Goal: Transaction & Acquisition: Purchase product/service

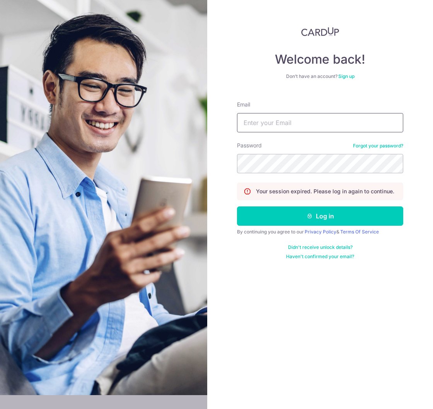
type input "[EMAIL_ADDRESS][DOMAIN_NAME]"
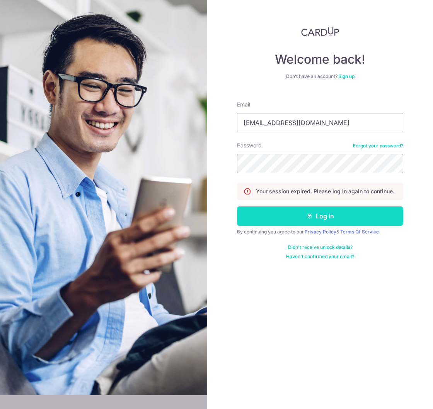
click at [287, 214] on button "Log in" at bounding box center [320, 216] width 166 height 19
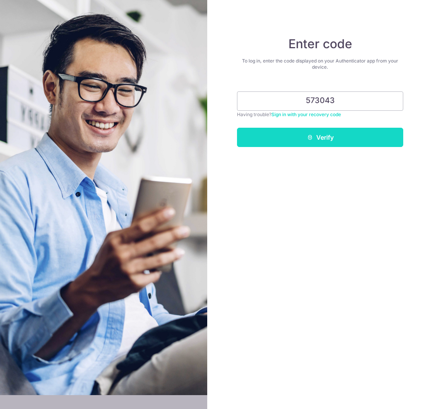
type input "573043"
click at [336, 130] on button "Verify" at bounding box center [320, 137] width 166 height 19
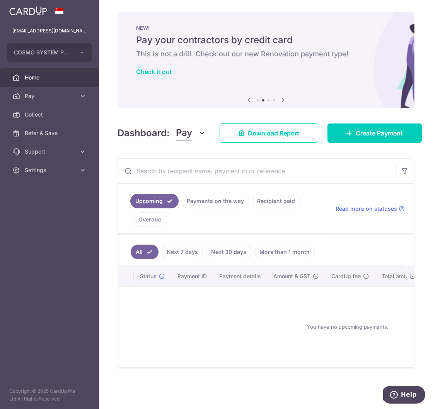
click at [272, 202] on link "Recipient paid" at bounding box center [276, 201] width 48 height 15
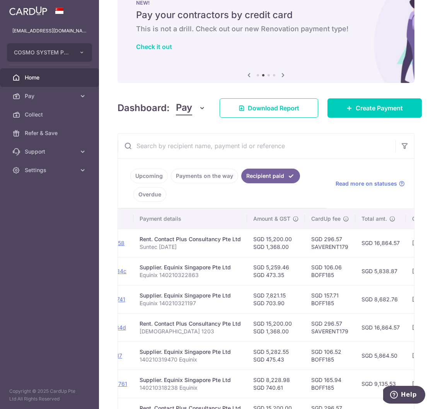
scroll to position [0, 124]
click at [322, 246] on td "SGD 296.57 SAVERENT179" at bounding box center [328, 243] width 50 height 28
copy td "SAVERENT179"
click at [314, 275] on td "SGD 106.06 BOFF185" at bounding box center [328, 271] width 50 height 28
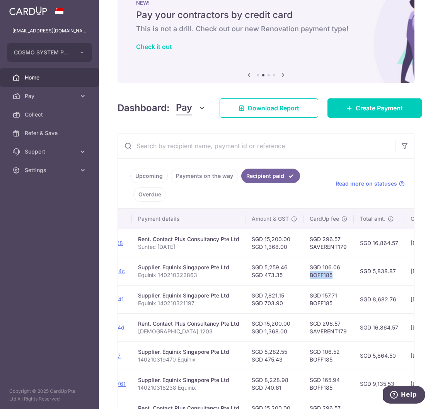
click at [314, 275] on td "SGD 106.06 BOFF185" at bounding box center [328, 271] width 50 height 28
copy td "BOFF185"
click at [333, 279] on td "SGD 106.06 BOFF185" at bounding box center [328, 271] width 50 height 28
click at [319, 273] on td "SGD 106.06 BOFF185" at bounding box center [328, 271] width 50 height 28
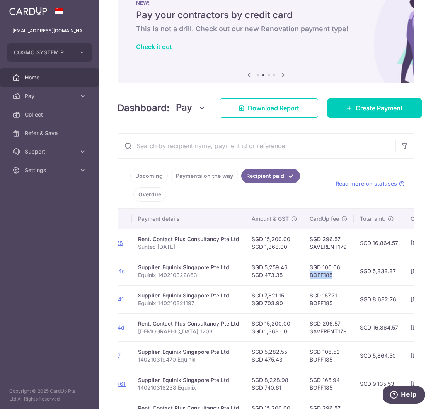
copy td "BOFF185"
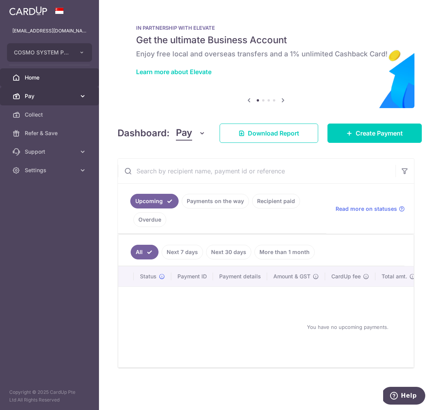
click at [40, 96] on span "Pay" at bounding box center [50, 96] width 51 height 8
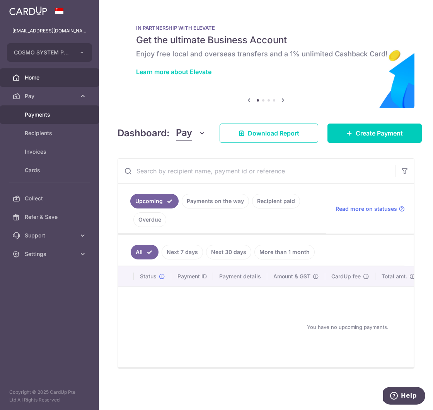
click at [49, 115] on div at bounding box center [218, 207] width 437 height 414
click at [59, 114] on span "Payments" at bounding box center [50, 115] width 51 height 8
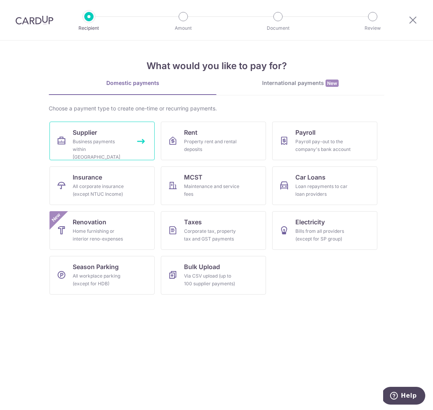
click at [87, 143] on div "Business payments within Singapore" at bounding box center [101, 149] width 56 height 23
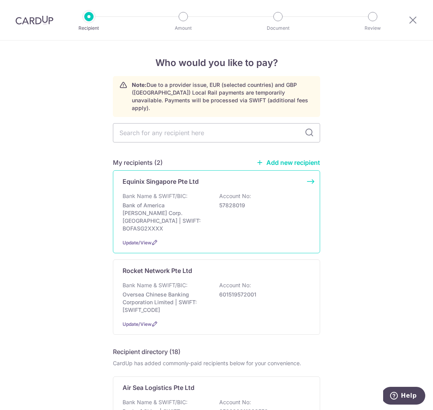
click at [311, 172] on div "Equinix Singapore Pte Ltd Bank Name & SWIFT/BIC: Bank of America [PERSON_NAME] …" at bounding box center [216, 211] width 207 height 83
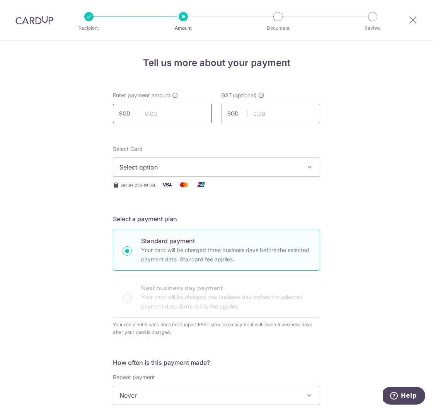
click at [156, 117] on input "text" at bounding box center [162, 113] width 99 height 19
type input "8,628.44"
click at [273, 112] on input "text" at bounding box center [270, 113] width 99 height 19
type input "712.44"
click at [151, 116] on input "8,628.44" at bounding box center [162, 113] width 99 height 19
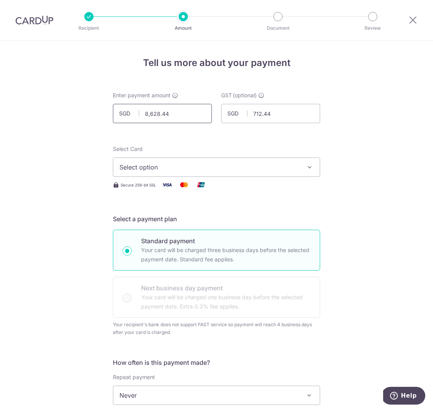
click at [151, 116] on input "8,628.44" at bounding box center [162, 113] width 99 height 19
type input "7,916.00"
click at [253, 160] on button "Select option" at bounding box center [216, 167] width 207 height 19
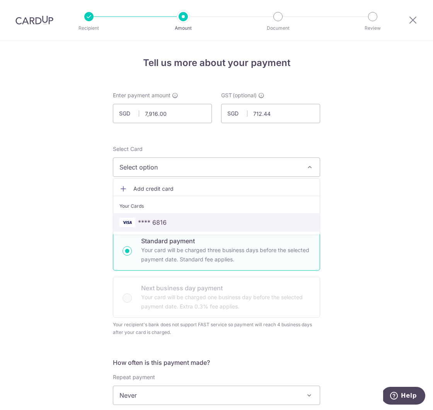
click at [166, 219] on span "**** 6816" at bounding box center [216, 222] width 194 height 9
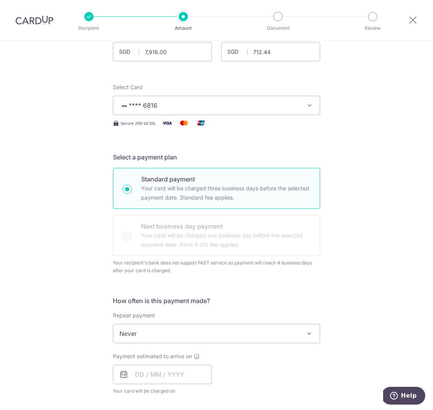
scroll to position [81, 0]
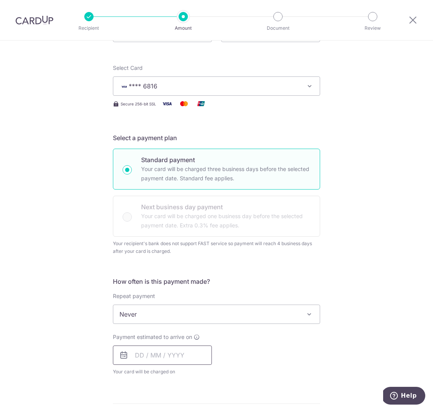
click at [146, 358] on input "text" at bounding box center [162, 355] width 99 height 19
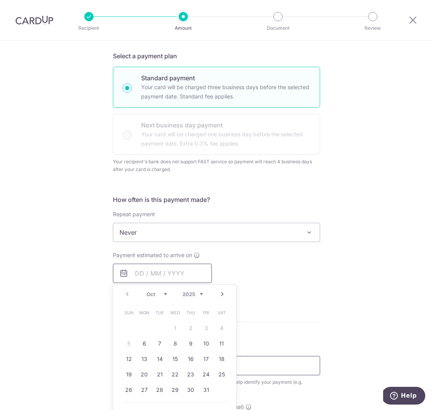
scroll to position [185, 0]
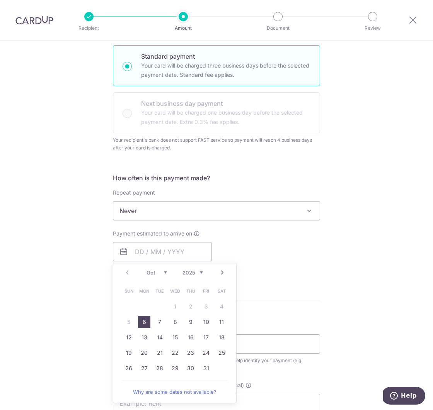
click at [146, 324] on link "6" at bounding box center [144, 322] width 12 height 12
type input "06/10/2025"
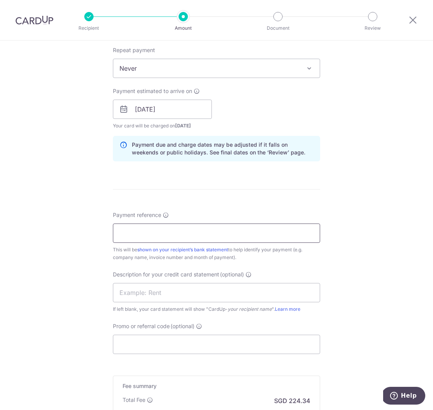
scroll to position [333, 0]
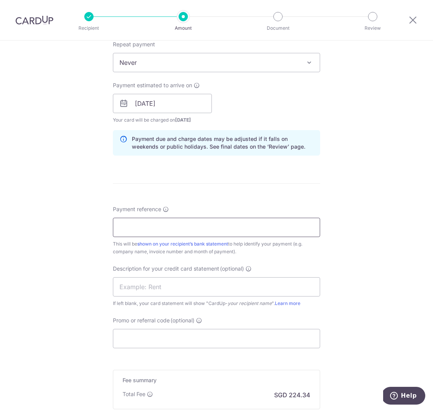
click at [224, 226] on input "Payment reference" at bounding box center [216, 227] width 207 height 19
paste input "140210327494"
type input "140210327494"
click at [369, 302] on div "Tell us more about your payment Enter payment amount SGD 7,916.00 7916.00 GST (…" at bounding box center [216, 108] width 433 height 801
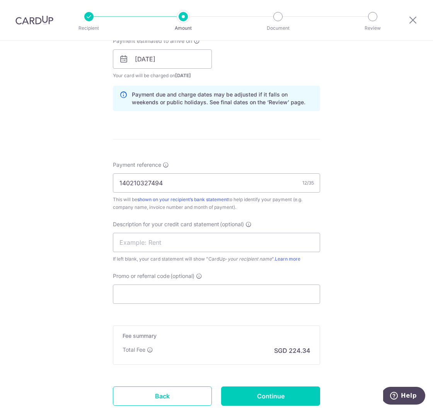
scroll to position [384, 0]
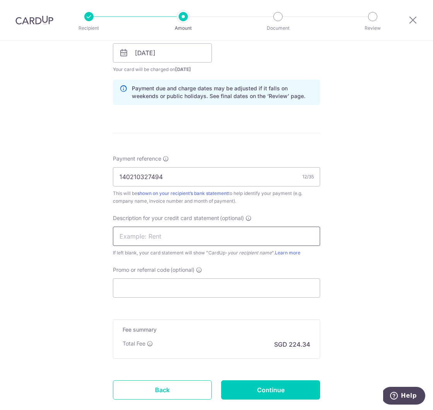
click at [197, 235] on input "text" at bounding box center [216, 236] width 207 height 19
paste input "140210327494"
click at [119, 235] on input "140210327494" at bounding box center [216, 236] width 207 height 19
type input "EQX140210327494"
click at [177, 285] on input "Promo or referral code (optional)" at bounding box center [216, 287] width 207 height 19
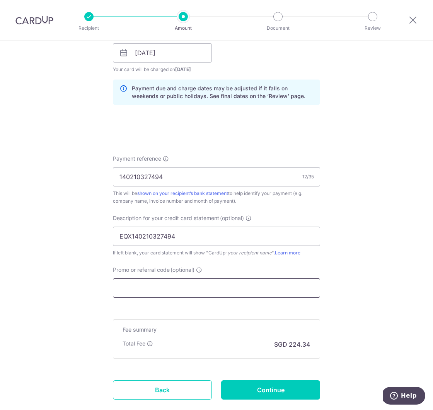
paste input "SAVERENT179"
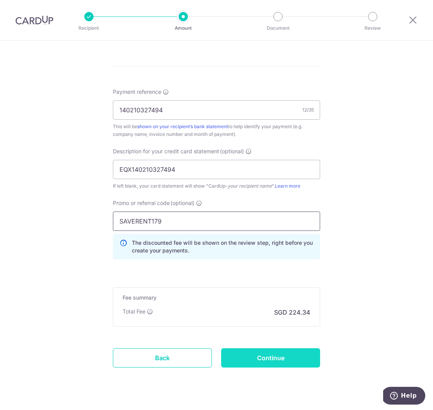
scroll to position [466, 0]
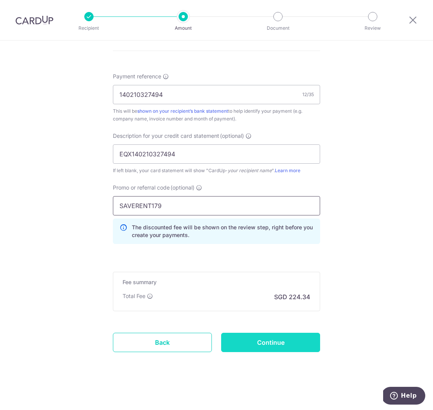
type input "SAVERENT179"
click at [281, 339] on input "Continue" at bounding box center [270, 342] width 99 height 19
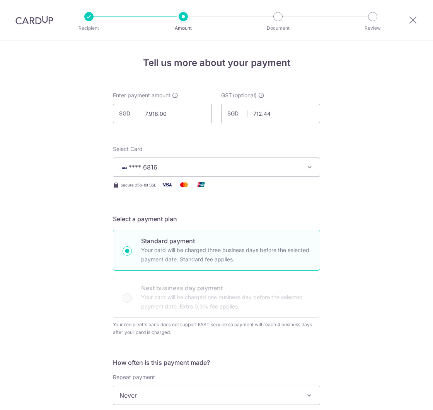
scroll to position [477, 0]
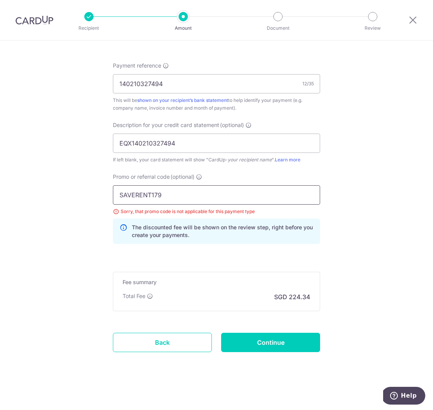
click at [150, 197] on input "SAVERENT179" at bounding box center [216, 194] width 207 height 19
paste input "BOFF185"
type input "BOFF185"
click at [271, 346] on input "Continue" at bounding box center [270, 342] width 99 height 19
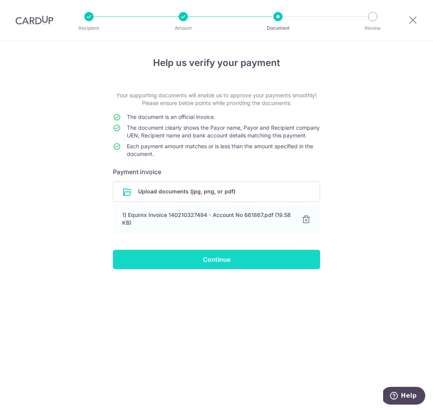
click at [262, 269] on input "Continue" at bounding box center [216, 259] width 207 height 19
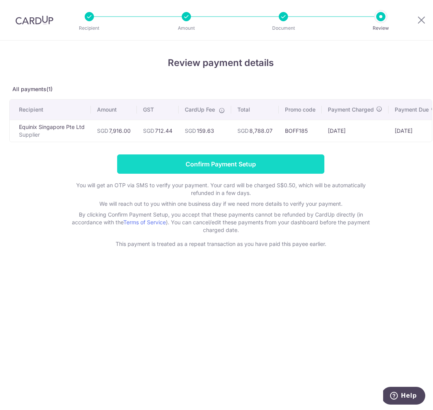
click at [251, 163] on input "Confirm Payment Setup" at bounding box center [220, 163] width 207 height 19
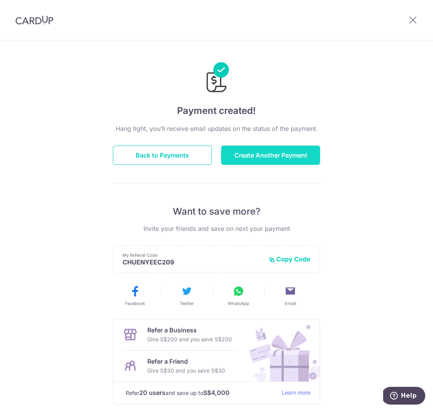
click at [297, 155] on button "Create Another Payment" at bounding box center [270, 155] width 99 height 19
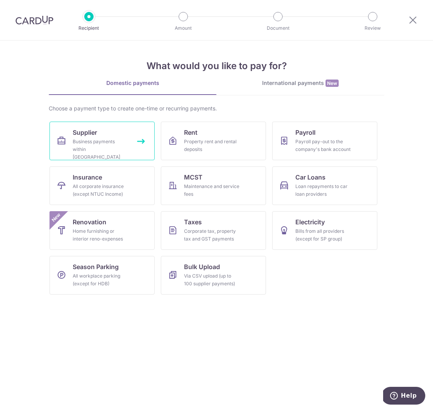
click at [115, 141] on div "Business payments within Singapore" at bounding box center [101, 149] width 56 height 23
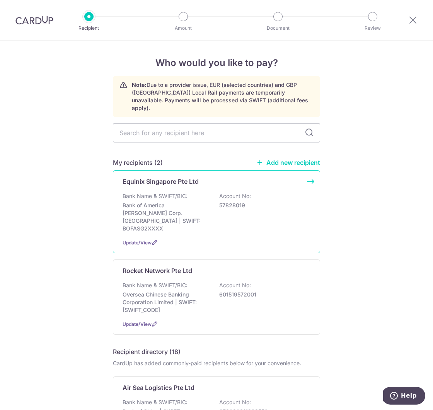
click at [287, 202] on p "57828019" at bounding box center [262, 206] width 87 height 8
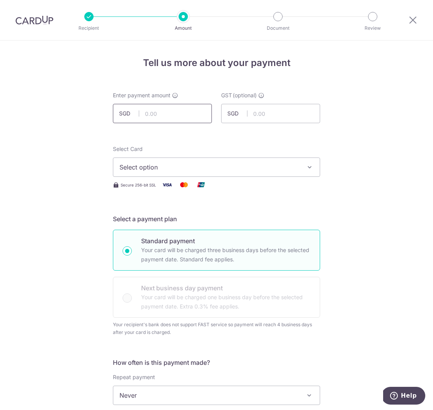
click at [170, 115] on input "text" at bounding box center [162, 113] width 99 height 19
type input "5,259.45"
click at [262, 110] on input "text" at bounding box center [270, 113] width 99 height 19
type input "473.36"
click at [253, 168] on span "Select option" at bounding box center [209, 167] width 180 height 9
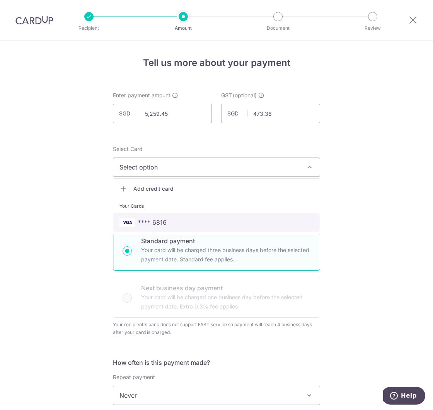
click at [171, 221] on span "**** 6816" at bounding box center [216, 222] width 194 height 9
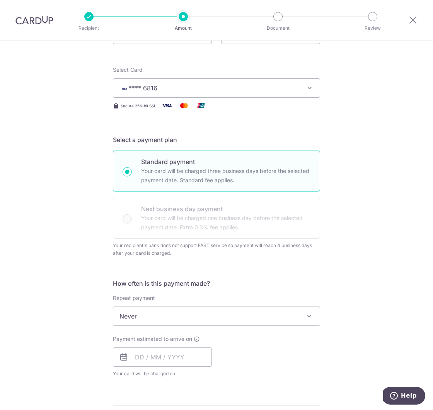
scroll to position [125, 0]
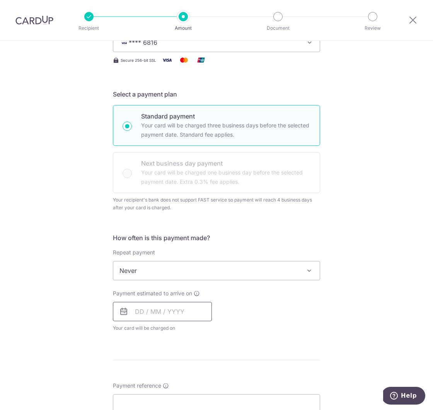
click at [138, 316] on input "text" at bounding box center [162, 311] width 99 height 19
click at [141, 379] on link "6" at bounding box center [144, 382] width 12 height 12
type input "[DATE]"
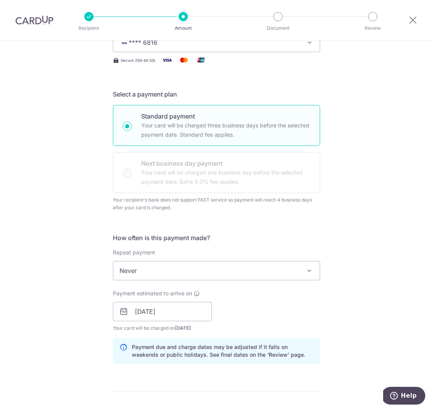
click at [369, 298] on div "Tell us more about your payment Enter payment amount SGD 5,259.45 5259.45 GST (…" at bounding box center [216, 316] width 433 height 801
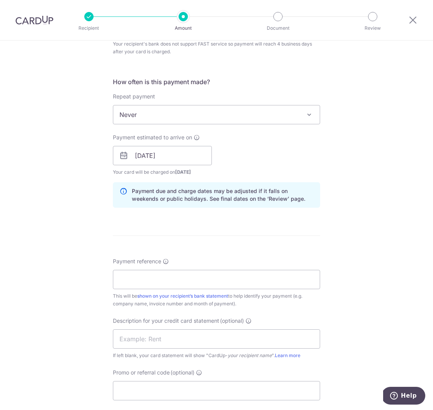
scroll to position [282, 0]
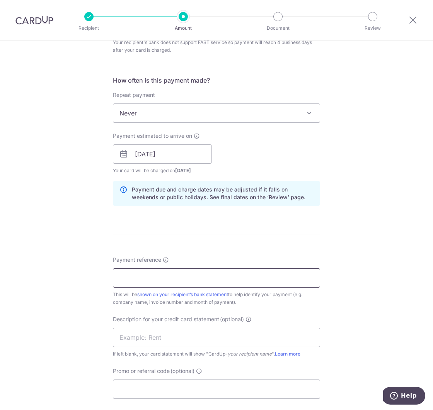
click at [163, 275] on input "Payment reference" at bounding box center [216, 277] width 207 height 19
paste input "140210322863"
type input "EQX 140210322863"
click at [172, 336] on input "text" at bounding box center [216, 337] width 207 height 19
paste input "140210322863"
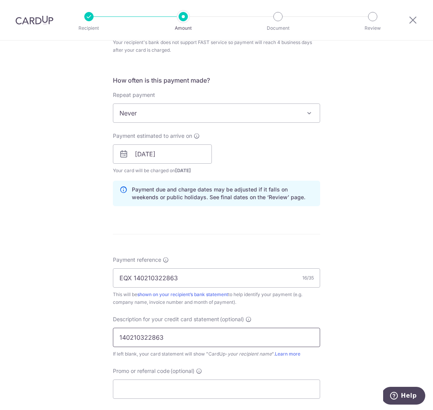
click at [117, 340] on input "140210322863" at bounding box center [216, 337] width 207 height 19
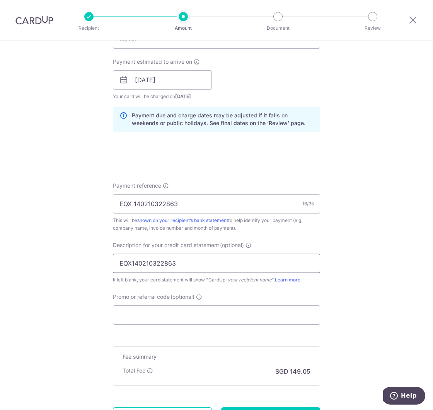
scroll to position [374, 0]
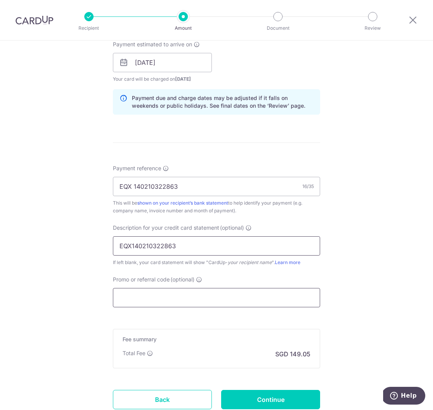
type input "EQX140210322863"
click at [202, 295] on input "Promo or referral code (optional)" at bounding box center [216, 297] width 207 height 19
paste input "BOFF185"
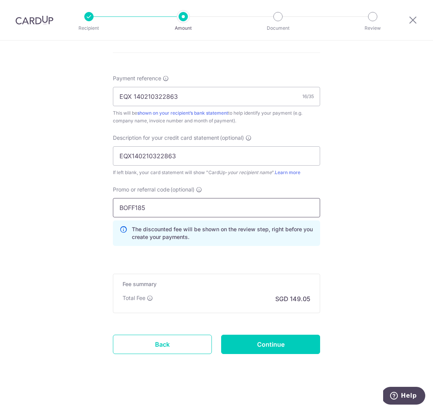
scroll to position [466, 0]
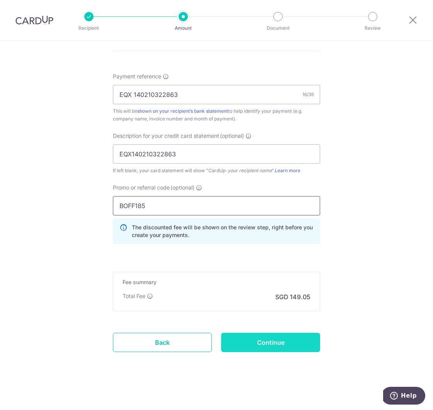
type input "BOFF185"
click at [287, 341] on input "Continue" at bounding box center [270, 342] width 99 height 19
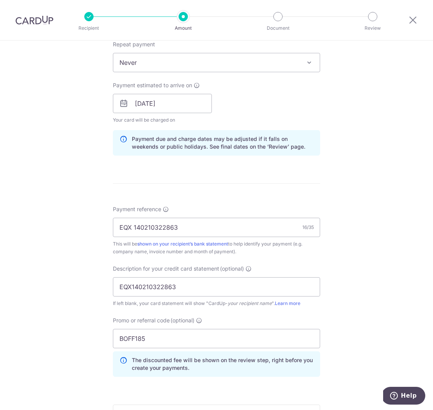
scroll to position [333, 0]
drag, startPoint x: 134, startPoint y: 227, endPoint x: 182, endPoint y: 227, distance: 47.9
click at [182, 227] on input "EQX 140210322863" at bounding box center [216, 226] width 207 height 19
paste input "8106"
type input "EQX 140210328106"
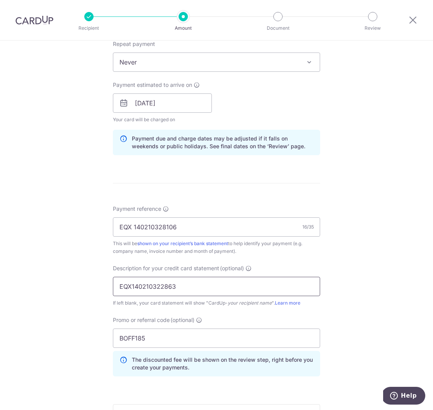
drag, startPoint x: 132, startPoint y: 287, endPoint x: 208, endPoint y: 284, distance: 76.5
click at [208, 284] on input "EQX140210322863" at bounding box center [216, 286] width 207 height 19
paste input "140210328106"
click at [132, 286] on input "EQX 140210328106" at bounding box center [216, 286] width 207 height 19
type input "EQX140210328106"
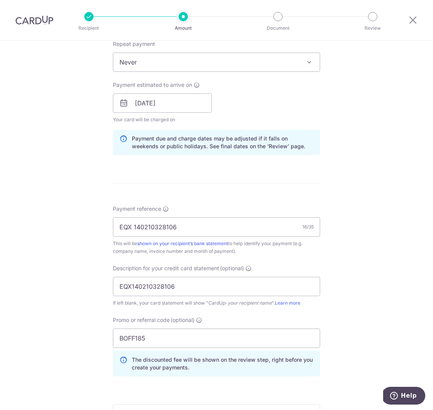
click at [385, 326] on div "Tell us more about your payment Enter payment amount SGD 5,259.45 5259.45 GST (…" at bounding box center [216, 124] width 433 height 835
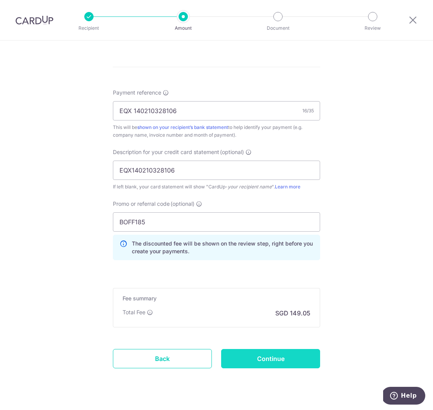
click at [289, 360] on input "Continue" at bounding box center [270, 358] width 99 height 19
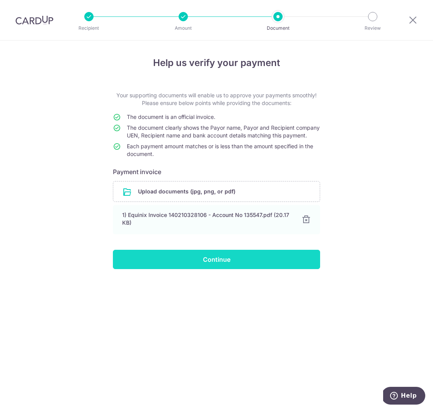
click at [231, 269] on input "Continue" at bounding box center [216, 259] width 207 height 19
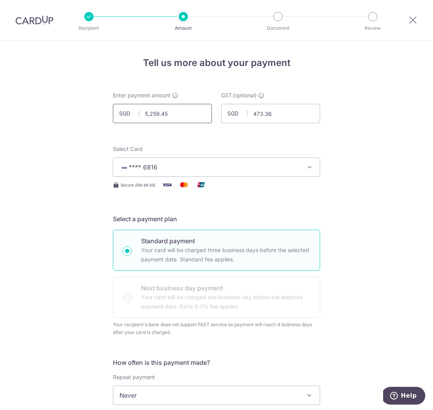
click at [157, 114] on input "5,259.45" at bounding box center [162, 113] width 99 height 19
click at [261, 112] on input "473.36" at bounding box center [270, 113] width 99 height 19
type input "4,794.83"
click at [261, 112] on input "473.36" at bounding box center [270, 113] width 99 height 19
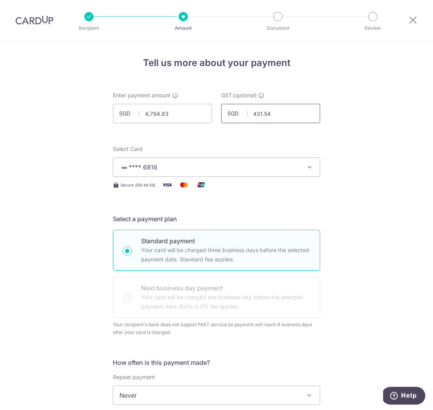
type input "431.54"
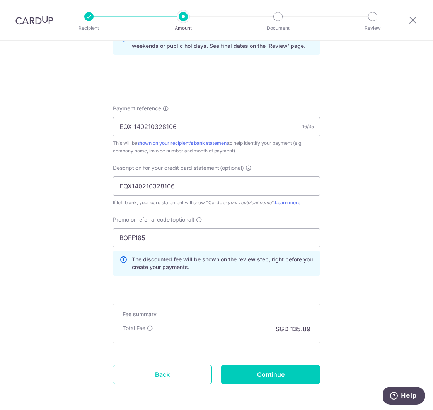
scroll to position [450, 0]
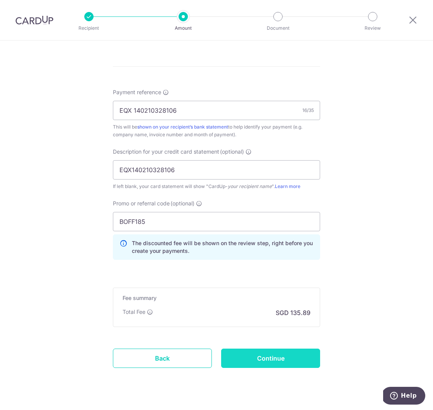
click at [282, 356] on input "Continue" at bounding box center [270, 358] width 99 height 19
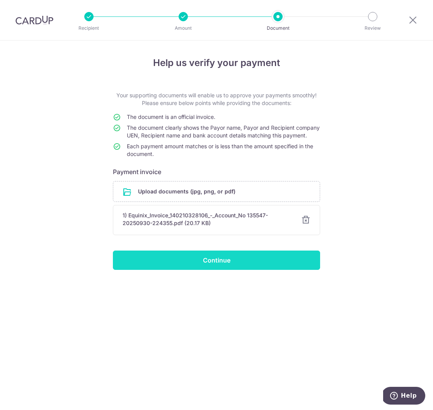
click at [253, 268] on input "Continue" at bounding box center [216, 260] width 207 height 19
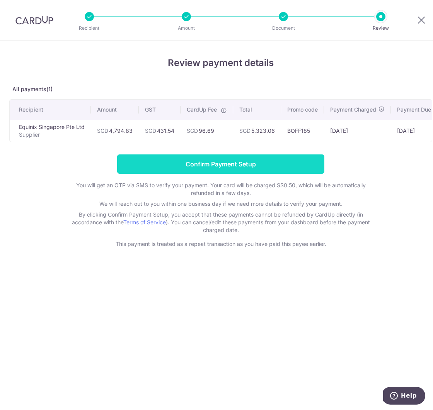
click at [283, 160] on input "Confirm Payment Setup" at bounding box center [220, 163] width 207 height 19
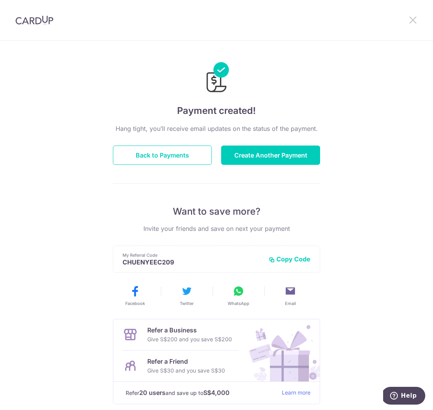
click at [410, 21] on icon at bounding box center [412, 20] width 9 height 10
